Goal: Find contact information: Find contact information

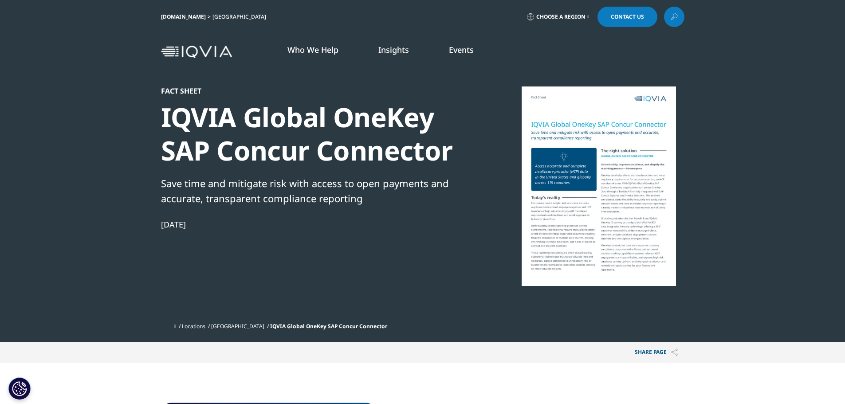
scroll to position [159, 524]
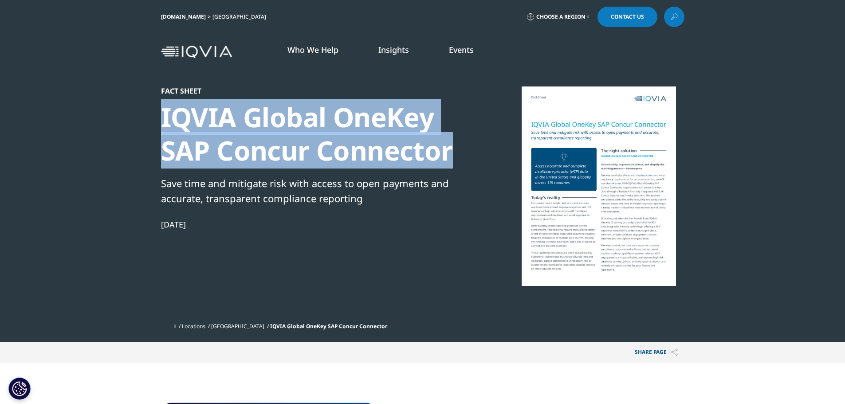
drag, startPoint x: 165, startPoint y: 115, endPoint x: 450, endPoint y: 157, distance: 288.5
click at [450, 157] on div "IQVIA Global OneKey SAP Concur Connector" at bounding box center [313, 134] width 304 height 67
copy div "IQVIA Global OneKey SAP Concur Connector"
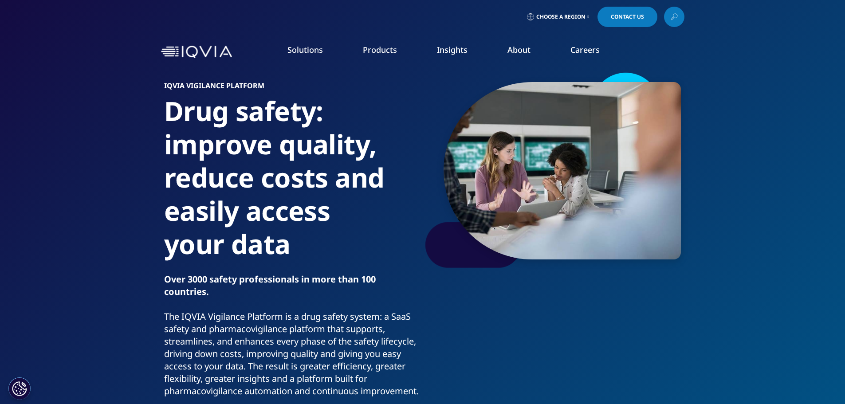
click at [545, 16] on span "Choose a Region" at bounding box center [561, 16] width 49 height 7
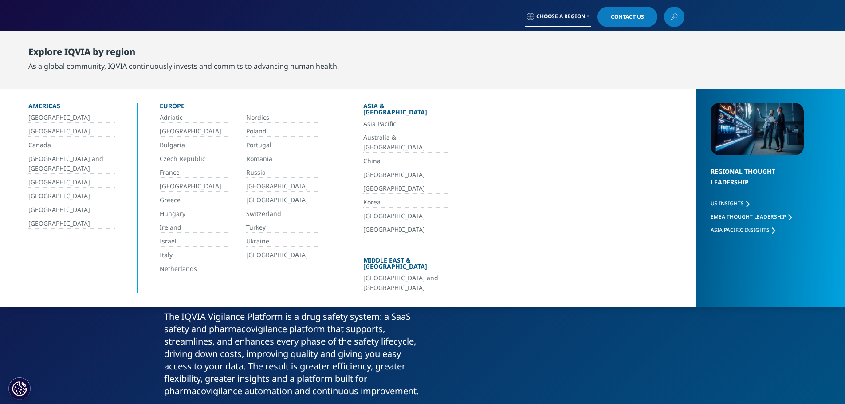
click at [36, 129] on link "[GEOGRAPHIC_DATA]" at bounding box center [71, 131] width 87 height 10
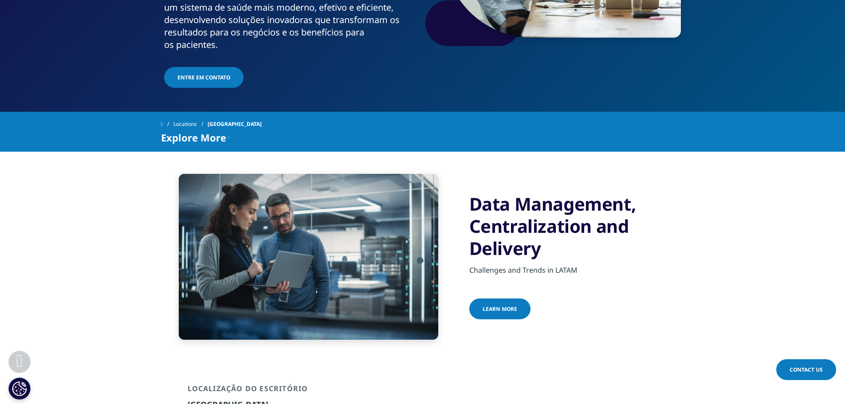
scroll to position [444, 0]
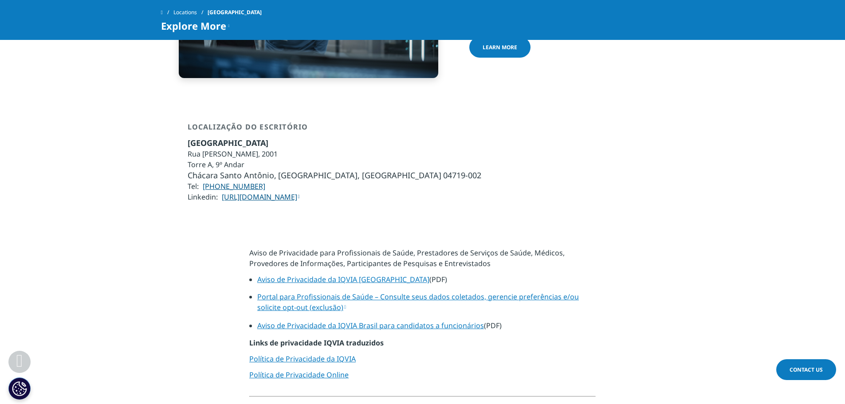
drag, startPoint x: 265, startPoint y: 152, endPoint x: 207, endPoint y: 150, distance: 57.7
click at [207, 181] on li "Tel: [PHONE_NUMBER]" at bounding box center [335, 186] width 294 height 11
copy link "[PHONE_NUMBER]"
